Goal: Information Seeking & Learning: Learn about a topic

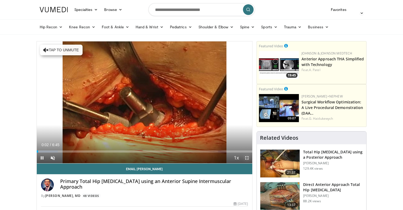
click at [245, 156] on span "Video Player" at bounding box center [247, 157] width 11 height 11
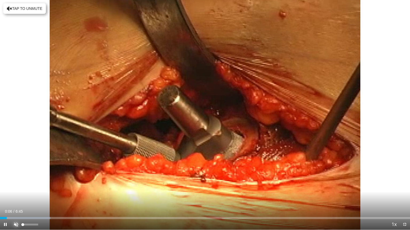
click at [15, 209] on span "Video Player" at bounding box center [16, 224] width 11 height 11
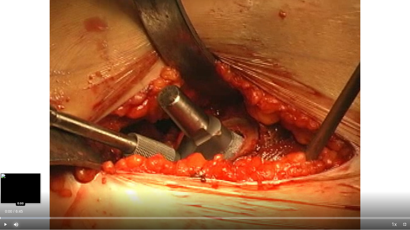
click at [0, 209] on div "Loaded : 12.29% 0:08 0:00" at bounding box center [205, 216] width 410 height 5
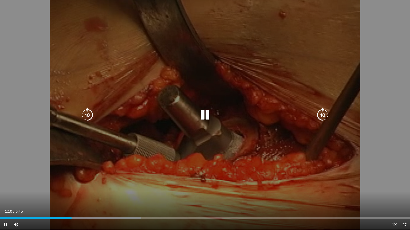
click at [93, 115] on icon "Video Player" at bounding box center [87, 115] width 15 height 15
click at [205, 115] on icon "Video Player" at bounding box center [204, 115] width 15 height 15
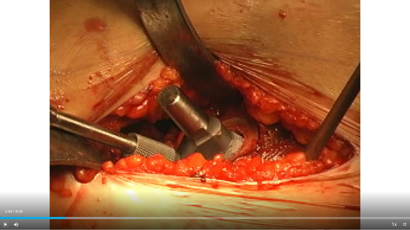
click at [4, 209] on span "Video Player" at bounding box center [5, 224] width 11 height 11
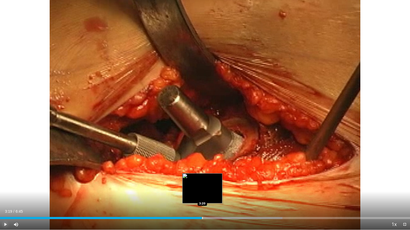
click at [202, 209] on div "3:19" at bounding box center [101, 218] width 202 height 2
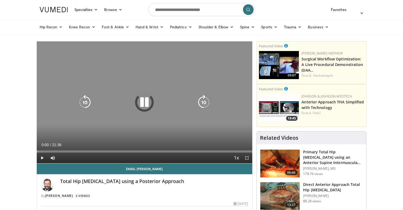
click at [145, 101] on icon "Video Player" at bounding box center [144, 102] width 15 height 15
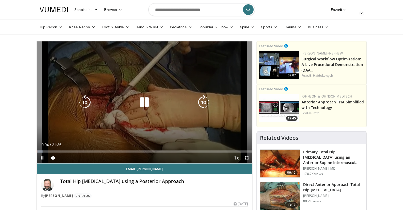
click at [145, 98] on icon "Video Player" at bounding box center [144, 102] width 15 height 15
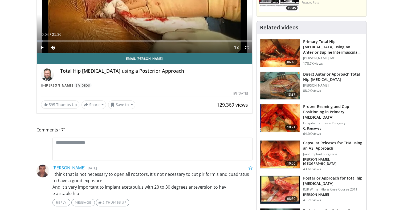
scroll to position [110, 0]
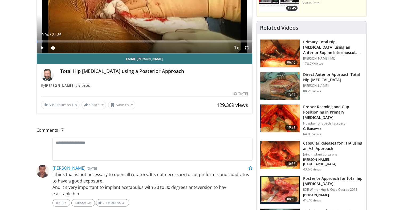
click at [262, 119] on img at bounding box center [280, 118] width 39 height 28
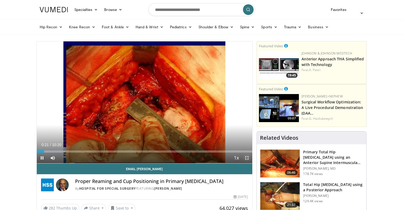
click at [250, 159] on span "Video Player" at bounding box center [247, 157] width 11 height 11
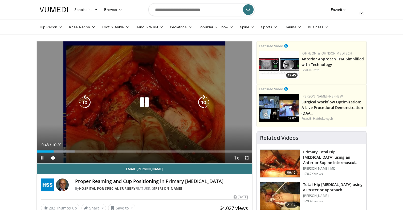
click at [126, 100] on div "Video Player" at bounding box center [145, 102] width 130 height 11
click at [136, 103] on div "Video Player" at bounding box center [145, 102] width 130 height 11
click at [148, 105] on icon "Video Player" at bounding box center [144, 102] width 15 height 15
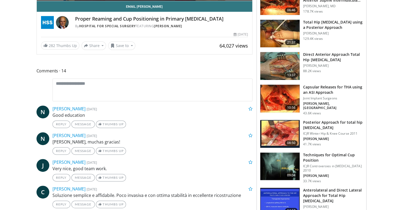
scroll to position [163, 0]
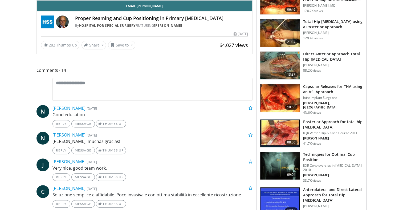
click at [279, 157] on img at bounding box center [280, 166] width 39 height 28
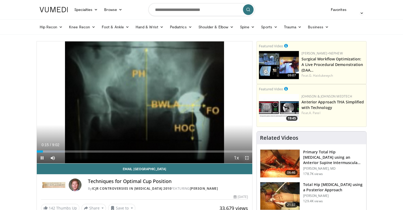
click at [245, 157] on span "Video Player" at bounding box center [247, 157] width 11 height 11
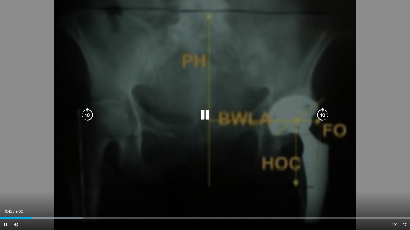
drag, startPoint x: 166, startPoint y: 117, endPoint x: 219, endPoint y: 133, distance: 54.9
click at [219, 133] on div "10 seconds Tap to unmute" at bounding box center [205, 115] width 410 height 230
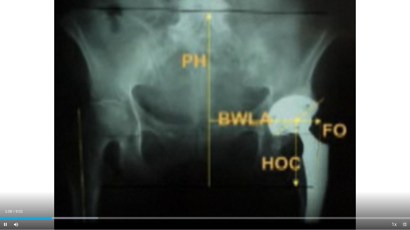
click at [403, 209] on span "Video Player" at bounding box center [404, 224] width 11 height 11
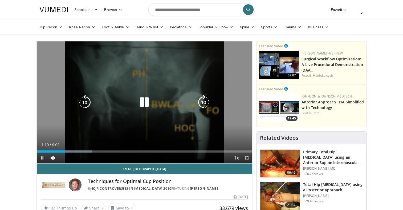
click at [202, 102] on icon "Video Player" at bounding box center [204, 102] width 15 height 15
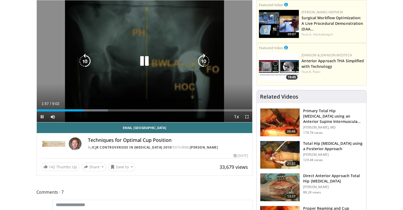
click at [142, 58] on icon "Video Player" at bounding box center [144, 61] width 15 height 15
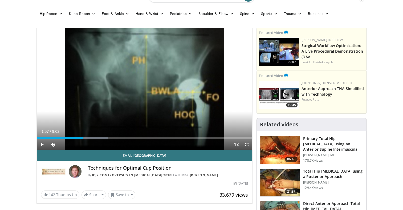
scroll to position [0, 0]
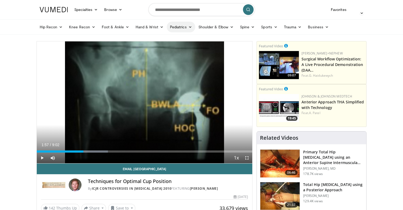
click at [179, 26] on link "Pediatrics" at bounding box center [181, 27] width 29 height 11
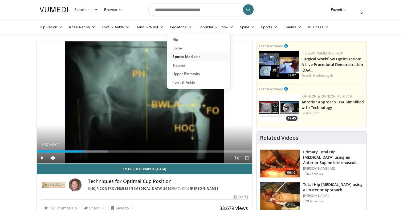
click at [179, 57] on link "Sports Medicine" at bounding box center [198, 56] width 63 height 9
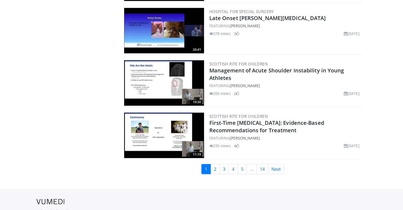
scroll to position [1221, 0]
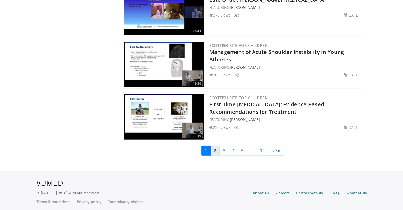
click at [214, 150] on link "2" at bounding box center [215, 150] width 9 height 10
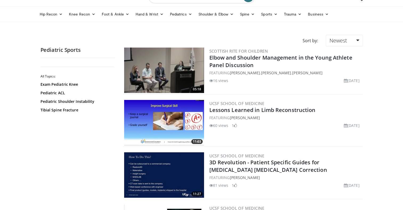
scroll to position [12, 0]
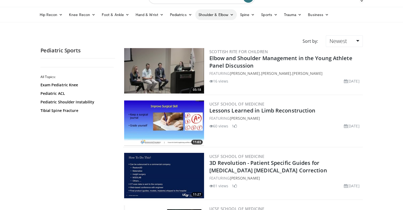
click at [208, 12] on link "Shoulder & Elbow" at bounding box center [216, 14] width 42 height 11
click at [161, 11] on link "Hand & Wrist" at bounding box center [150, 14] width 34 height 11
click at [147, 38] on link "Wrist" at bounding box center [164, 35] width 63 height 9
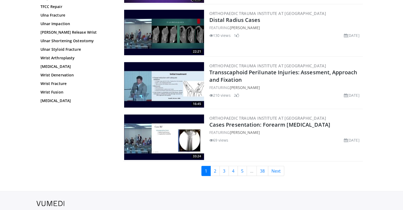
scroll to position [1221, 0]
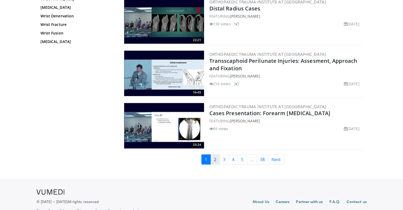
click at [218, 154] on link "2" at bounding box center [215, 159] width 9 height 10
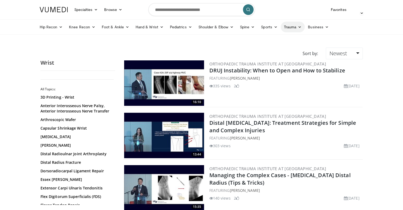
click at [289, 28] on link "Trauma" at bounding box center [293, 27] width 24 height 11
click at [295, 26] on link "Trauma" at bounding box center [293, 27] width 24 height 11
click at [269, 24] on link "Sports" at bounding box center [269, 27] width 23 height 11
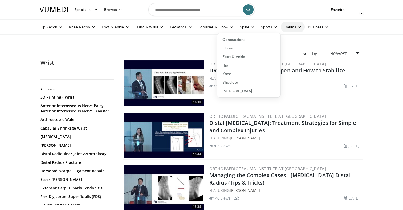
click at [292, 25] on link "Trauma" at bounding box center [293, 27] width 24 height 11
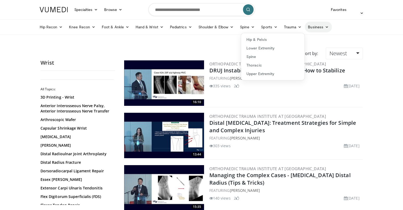
click at [316, 29] on link "Business" at bounding box center [318, 27] width 27 height 11
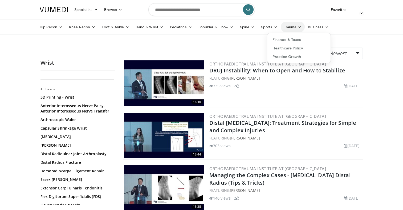
click at [285, 26] on link "Trauma" at bounding box center [293, 27] width 24 height 11
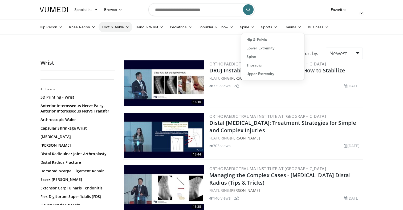
click at [124, 25] on link "Foot & Ankle" at bounding box center [116, 27] width 34 height 11
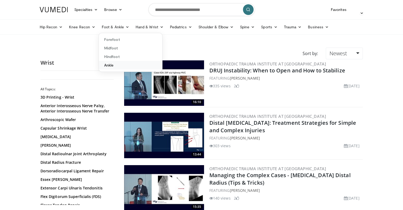
click at [111, 64] on link "Ankle" at bounding box center [130, 65] width 63 height 9
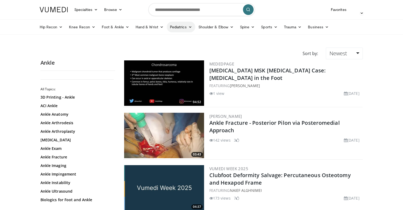
click at [174, 29] on link "Pediatrics" at bounding box center [181, 27] width 29 height 11
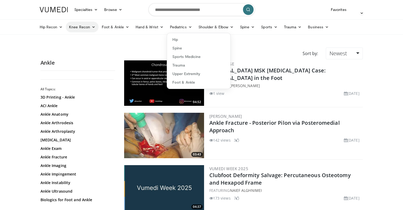
click at [87, 26] on link "Knee Recon" at bounding box center [82, 27] width 33 height 11
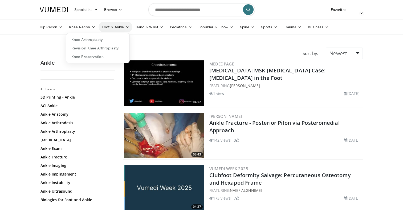
click at [113, 29] on link "Foot & Ankle" at bounding box center [116, 27] width 34 height 11
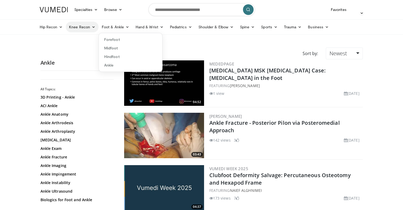
click at [95, 29] on link "Knee Recon" at bounding box center [82, 27] width 33 height 11
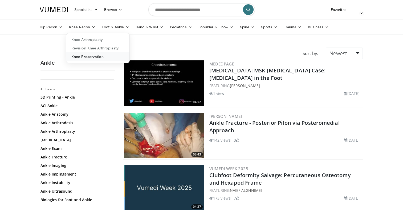
click at [95, 55] on link "Knee Preservation" at bounding box center [97, 56] width 63 height 9
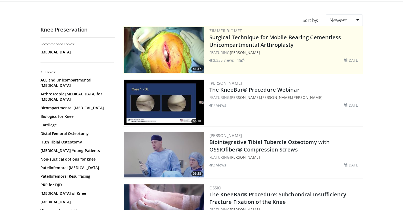
scroll to position [43, 0]
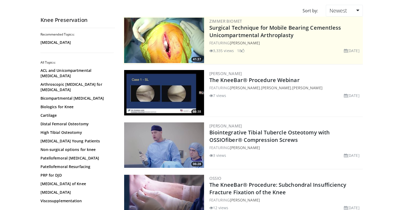
click at [199, 24] on img at bounding box center [164, 40] width 80 height 45
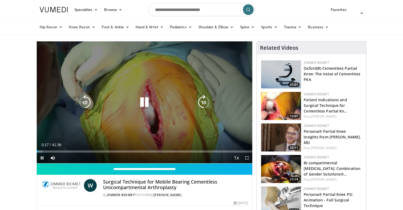
click at [210, 97] on icon "Video Player" at bounding box center [204, 102] width 15 height 15
drag, startPoint x: 75, startPoint y: 155, endPoint x: 97, endPoint y: 159, distance: 22.1
click at [97, 159] on div "Current Time 0:47 / Duration 41:36 Pause Skip Backward Skip Forward Mute 100% L…" at bounding box center [145, 157] width 216 height 11
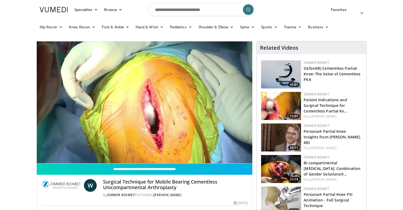
click at [218, 187] on h4 "Surgical Technique for Mobile Bearing Cementless Unicompartmental Arthroplasty" at bounding box center [175, 184] width 145 height 11
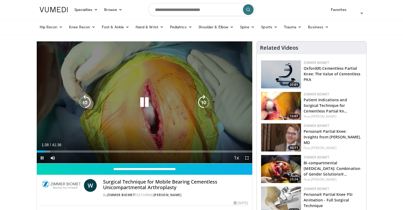
click at [146, 103] on icon "Video Player" at bounding box center [144, 102] width 15 height 15
click at [142, 103] on icon "Video Player" at bounding box center [144, 102] width 15 height 15
click at [143, 104] on icon "Video Player" at bounding box center [144, 102] width 15 height 15
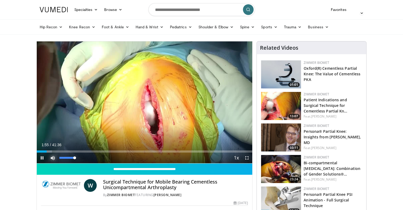
click at [52, 158] on span "Video Player" at bounding box center [52, 157] width 11 height 11
click at [52, 158] on video-js "**********" at bounding box center [145, 102] width 216 height 122
click at [53, 158] on span "Video Player" at bounding box center [52, 157] width 11 height 11
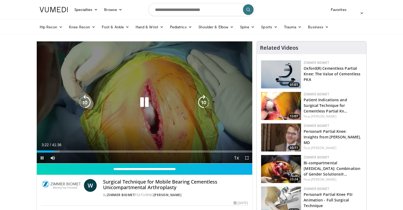
click at [141, 101] on icon "Video Player" at bounding box center [144, 102] width 15 height 15
click at [157, 92] on div "20 seconds Tap to unmute" at bounding box center [145, 102] width 216 height 122
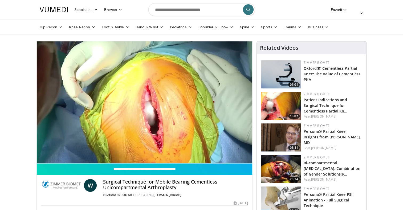
click at [135, 10] on nav "Specialties Adult & Family Medicine Allergy, Asthma, Immunology Anesthesiology …" at bounding box center [202, 9] width 331 height 19
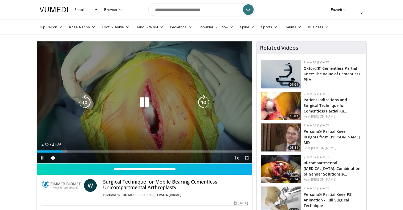
click at [143, 62] on div "20 seconds Tap to unmute" at bounding box center [145, 102] width 216 height 122
click at [114, 120] on div "20 seconds Tap to unmute" at bounding box center [145, 102] width 216 height 122
click at [87, 104] on icon "Video Player" at bounding box center [85, 102] width 15 height 15
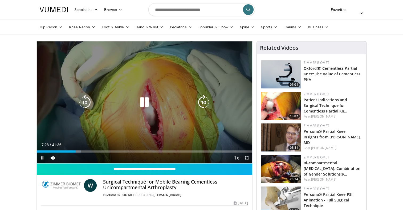
click at [149, 103] on icon "Video Player" at bounding box center [144, 102] width 15 height 15
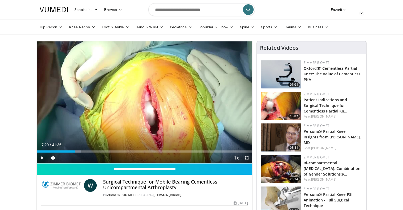
click at [146, 103] on div "30 seconds Tap to unmute" at bounding box center [145, 102] width 216 height 122
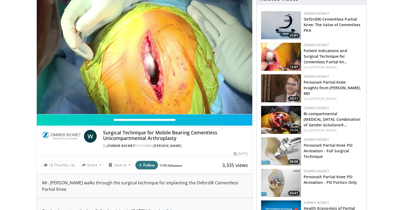
scroll to position [51, 0]
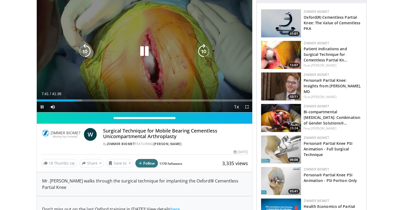
click at [144, 87] on div "30 seconds Tap to unmute" at bounding box center [145, 51] width 216 height 122
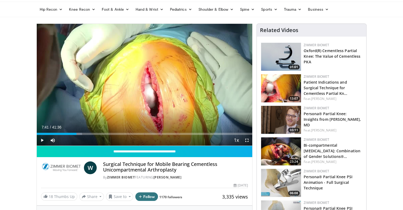
scroll to position [17, 0]
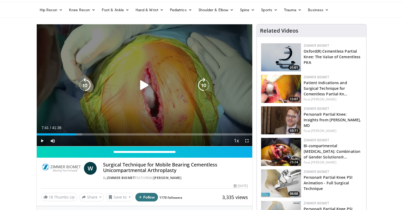
click at [144, 75] on div "30 seconds Tap to unmute" at bounding box center [145, 85] width 216 height 122
click at [147, 83] on icon "Video Player" at bounding box center [144, 85] width 15 height 15
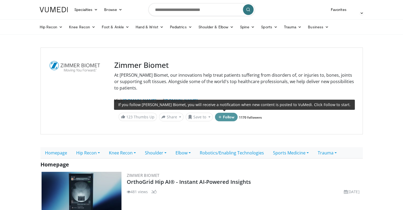
click at [223, 116] on button "Follow" at bounding box center [226, 117] width 23 height 9
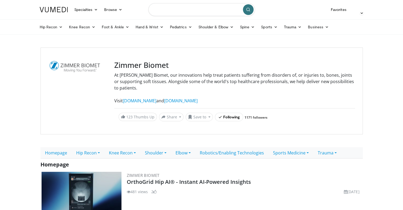
click at [199, 8] on input "Search topics, interventions" at bounding box center [202, 9] width 107 height 13
type input "*******"
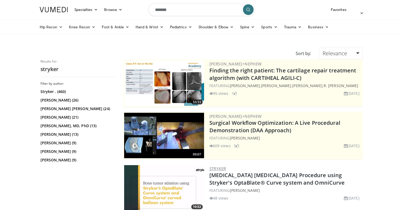
click at [218, 167] on link "Stryker" at bounding box center [218, 168] width 17 height 5
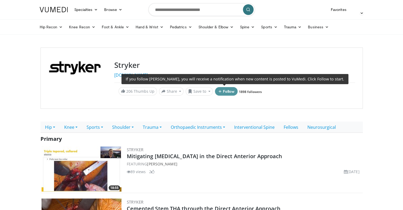
click at [222, 94] on button "Follow" at bounding box center [226, 91] width 23 height 9
click at [55, 127] on link "Hip" at bounding box center [50, 126] width 19 height 11
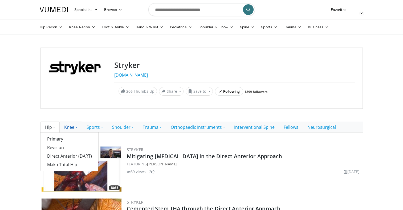
click at [75, 128] on link "Knee" at bounding box center [71, 126] width 22 height 11
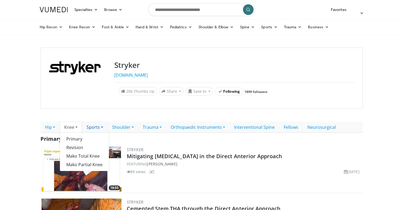
click at [106, 124] on link "Sports" at bounding box center [95, 126] width 26 height 11
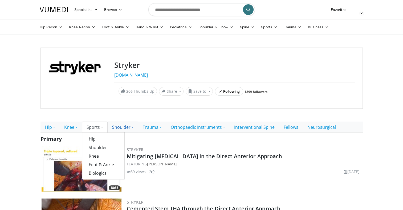
click at [128, 127] on link "Shoulder" at bounding box center [123, 126] width 31 height 11
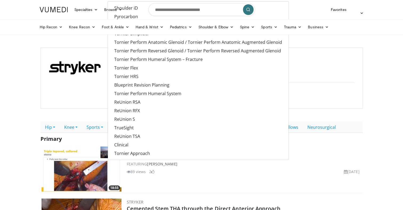
click at [255, 170] on div "89 views [DATE] 2" at bounding box center [244, 172] width 235 height 6
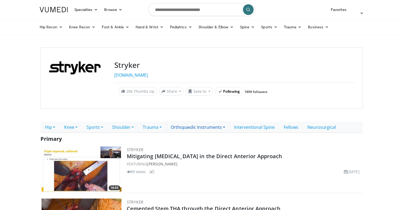
click at [223, 129] on link "Orthopaedic Instruments" at bounding box center [197, 126] width 63 height 11
click at [183, 137] on link "Knee" at bounding box center [188, 138] width 42 height 9
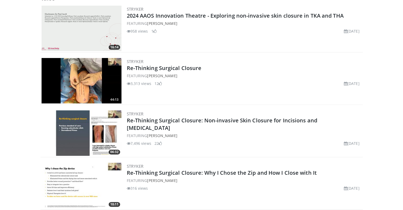
scroll to position [150, 0]
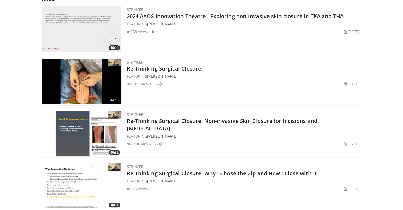
click at [102, 71] on img at bounding box center [82, 80] width 80 height 45
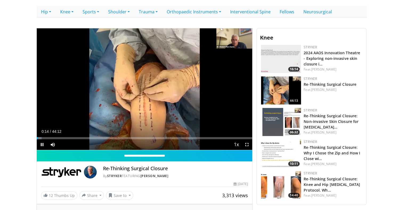
scroll to position [111, 0]
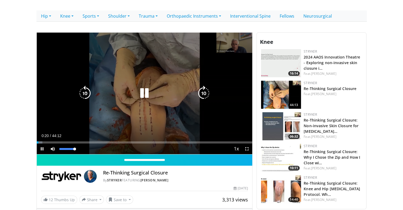
drag, startPoint x: 75, startPoint y: 147, endPoint x: 92, endPoint y: 147, distance: 17.1
click at [92, 147] on div "Current Time 0:20 / Duration 44:12 Pause Skip Backward Skip Forward Mute 100% L…" at bounding box center [145, 148] width 216 height 11
click at [146, 93] on icon "Video Player" at bounding box center [144, 93] width 15 height 15
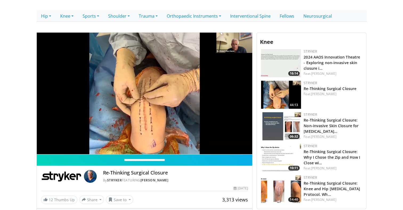
click at [146, 93] on div "10 seconds Tap to unmute" at bounding box center [145, 94] width 216 height 122
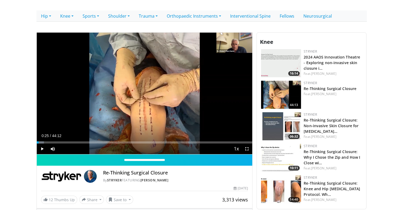
click at [146, 93] on div "10 seconds Tap to unmute" at bounding box center [145, 94] width 216 height 122
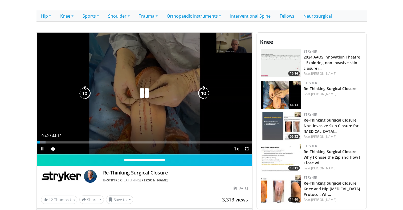
click at [146, 91] on icon "Video Player" at bounding box center [144, 93] width 15 height 15
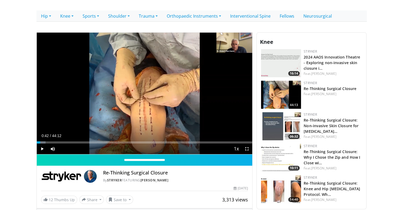
click at [146, 91] on div "10 seconds Tap to unmute" at bounding box center [145, 94] width 216 height 122
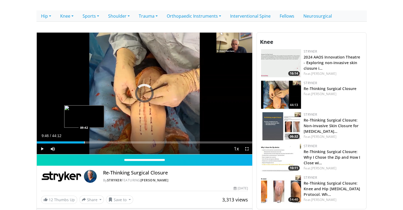
click at [84, 142] on div "Progress Bar" at bounding box center [84, 142] width 1 height 2
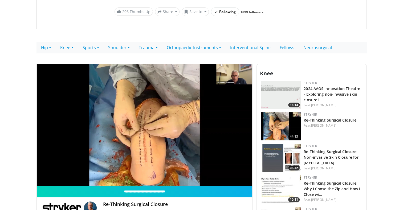
scroll to position [81, 0]
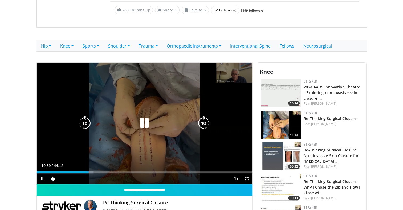
click at [111, 136] on div "10 seconds Tap to unmute" at bounding box center [145, 123] width 216 height 122
